Goal: Task Accomplishment & Management: Manage account settings

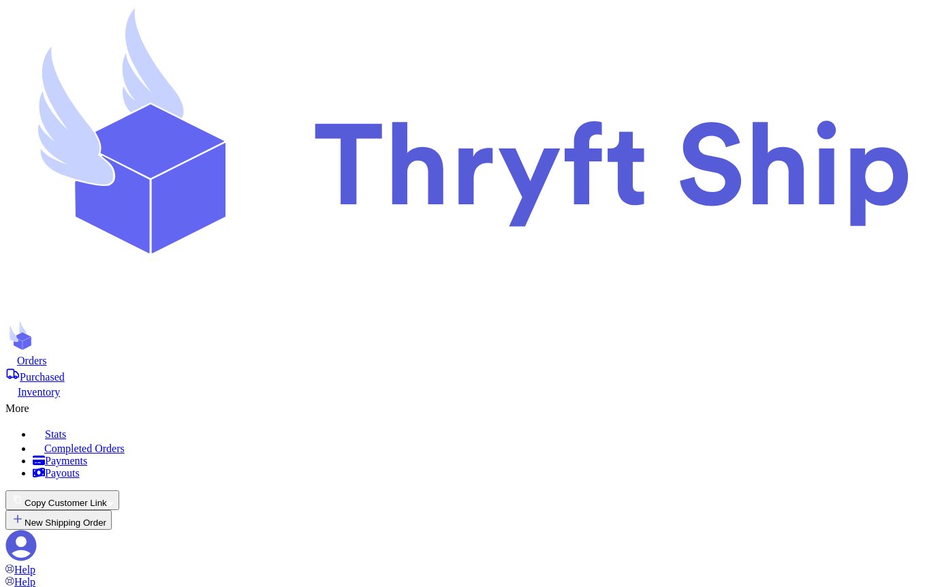
checkbox input "false"
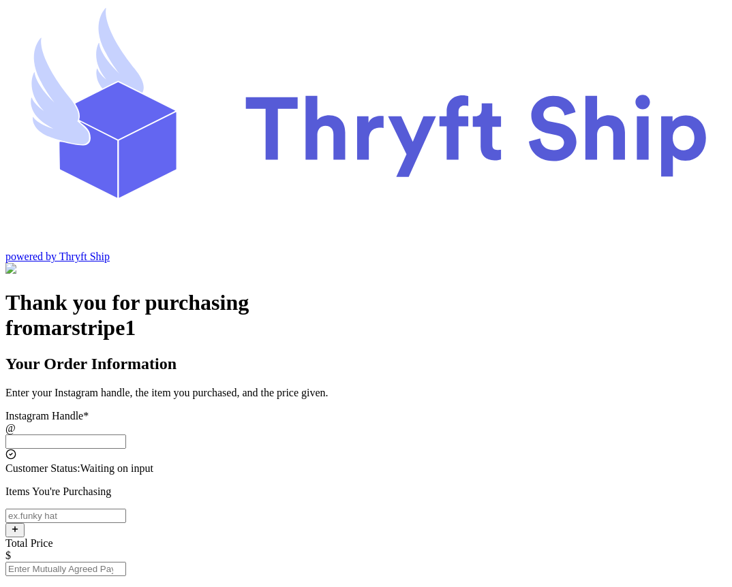
scroll to position [1, 0]
click at [410, 538] on div "Total Price" at bounding box center [365, 544] width 721 height 12
click at [126, 562] on input "Total Price" at bounding box center [65, 569] width 121 height 14
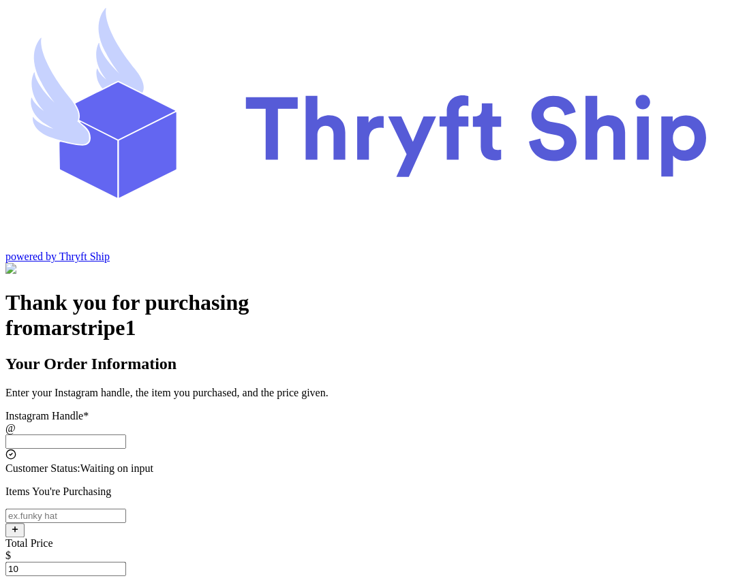
type input "1"
type input "5"
